Goal: Information Seeking & Learning: Learn about a topic

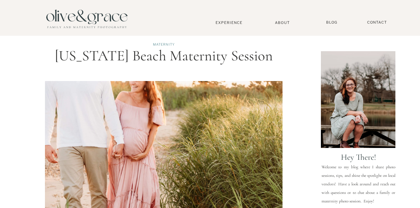
click at [161, 44] on link "Maternity" at bounding box center [164, 44] width 22 height 4
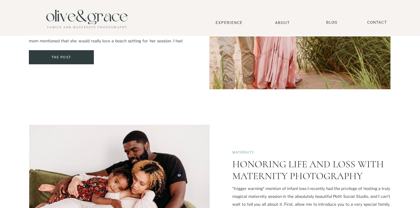
click at [58, 208] on img at bounding box center [119, 189] width 180 height 129
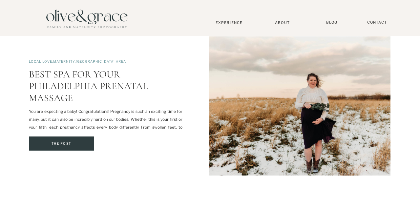
scroll to position [518, 0]
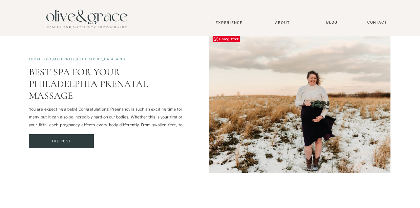
click at [40, 87] on link "Best Spa for your Philadelphia Prenatal Massage" at bounding box center [88, 84] width 119 height 36
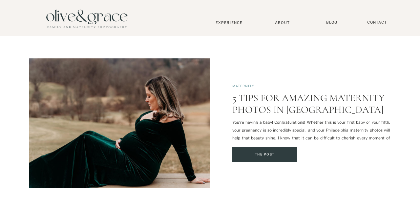
click at [258, 105] on link "5 Tips for Amazing Maternity Photos in [GEOGRAPHIC_DATA]" at bounding box center [308, 104] width 152 height 24
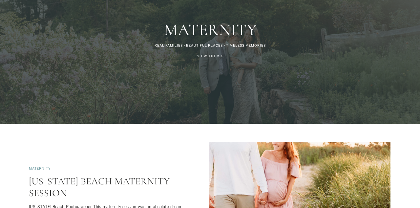
scroll to position [0, 0]
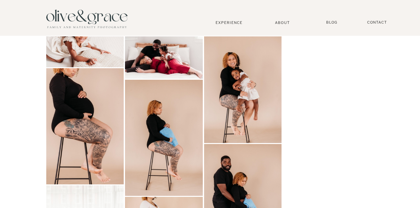
scroll to position [569, 0]
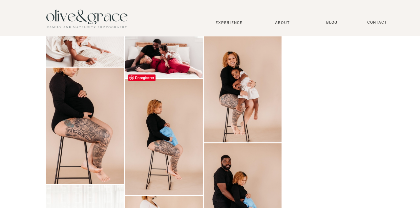
click at [69, 158] on img at bounding box center [84, 126] width 77 height 116
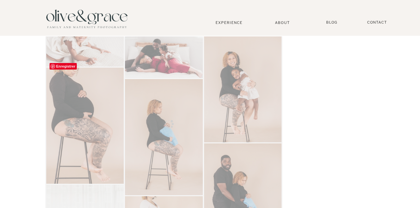
click at [64, 159] on div at bounding box center [163, 119] width 237 height 853
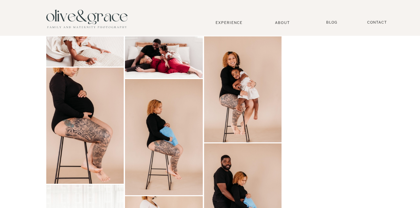
click at [66, 155] on img at bounding box center [84, 126] width 77 height 116
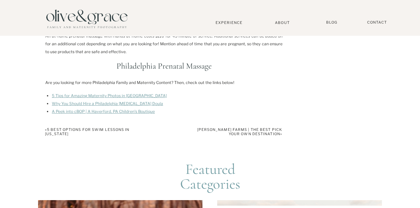
scroll to position [480, 0]
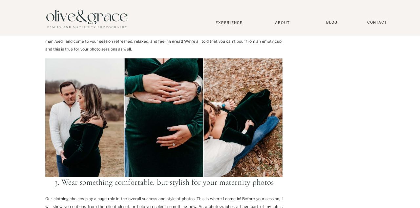
scroll to position [371, 0]
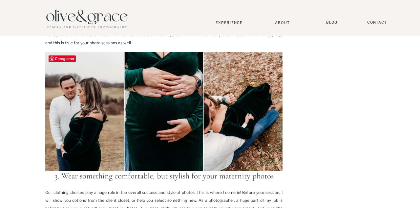
click at [156, 133] on img at bounding box center [163, 111] width 237 height 119
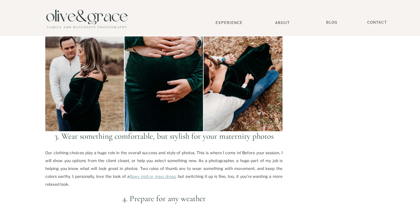
click at [60, 100] on img at bounding box center [163, 71] width 237 height 119
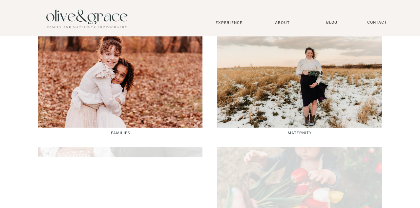
scroll to position [976, 0]
